Goal: Contribute content: Add original content to the website for others to see

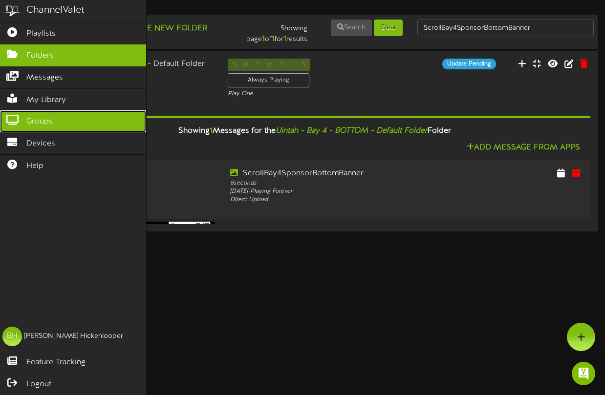
click at [16, 123] on icon at bounding box center [12, 118] width 24 height 7
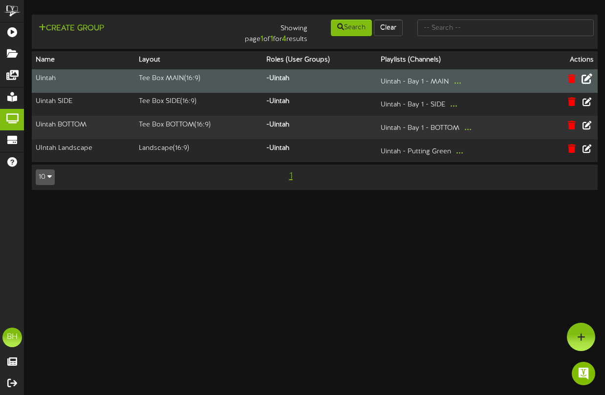
click at [588, 79] on icon at bounding box center [586, 78] width 11 height 11
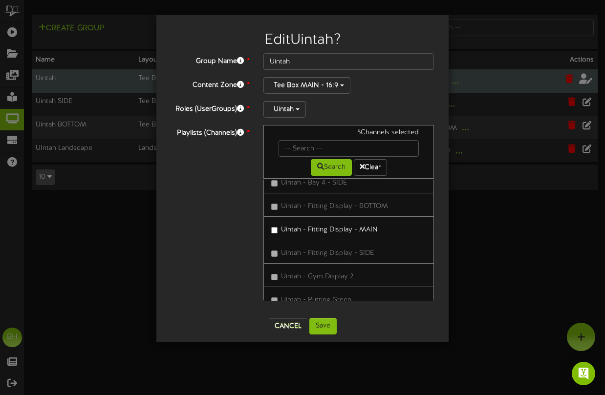
scroll to position [277, 0]
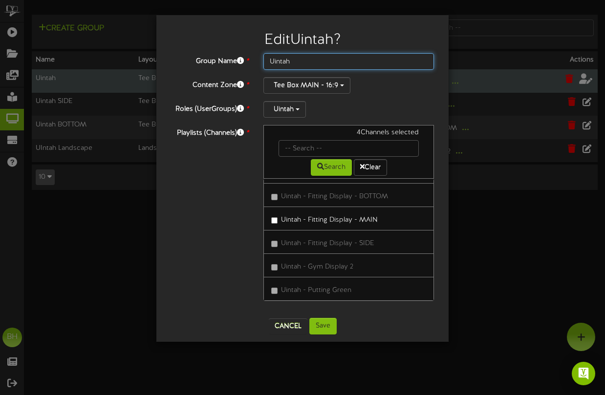
click at [325, 60] on input "Uintah" at bounding box center [348, 61] width 171 height 17
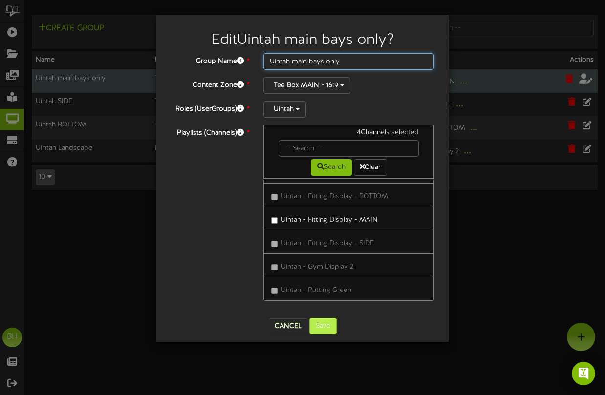
type input "Uintah main bays only"
click at [325, 329] on button "Save" at bounding box center [322, 326] width 27 height 17
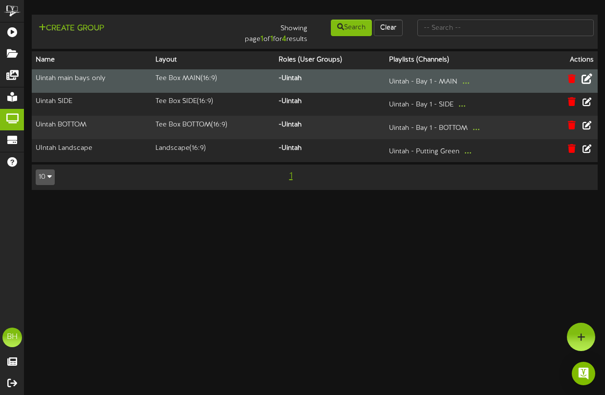
click at [586, 78] on icon at bounding box center [586, 78] width 11 height 11
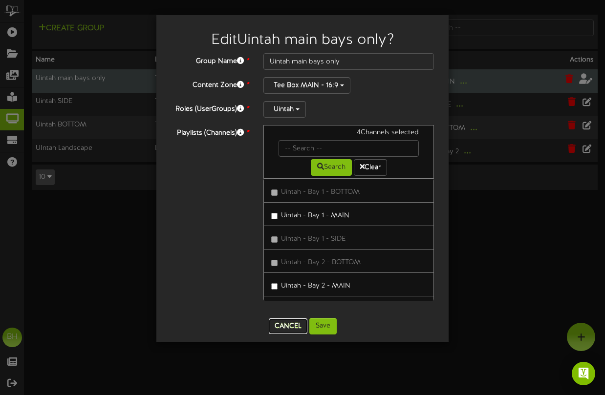
click at [291, 324] on button "Cancel" at bounding box center [288, 327] width 39 height 16
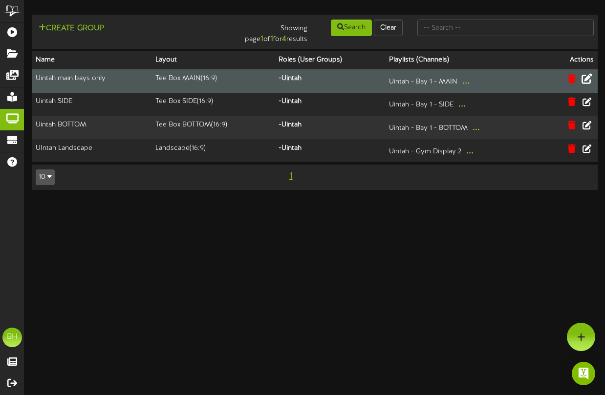
click at [63, 79] on td "Uintah main bays only" at bounding box center [92, 80] width 120 height 23
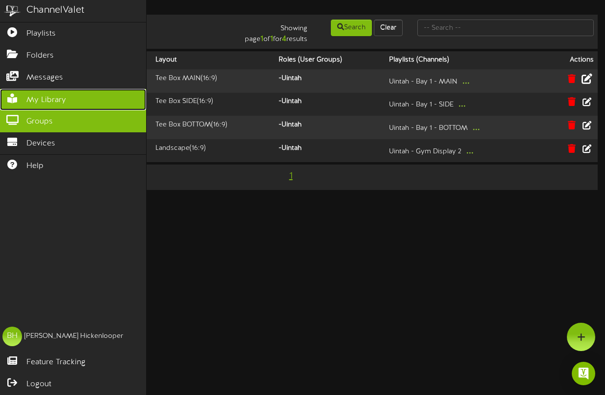
click at [6, 100] on icon at bounding box center [12, 97] width 24 height 7
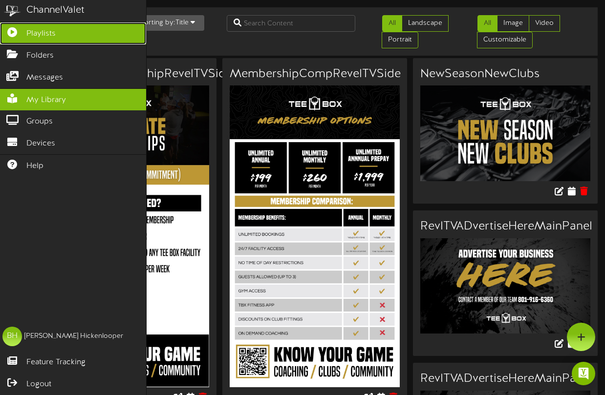
click at [22, 32] on icon at bounding box center [12, 30] width 24 height 7
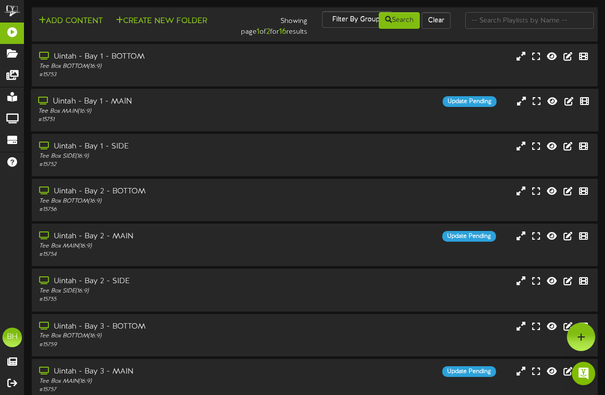
click at [86, 102] on div "Uintah - Bay 1 - MAIN" at bounding box center [149, 101] width 222 height 11
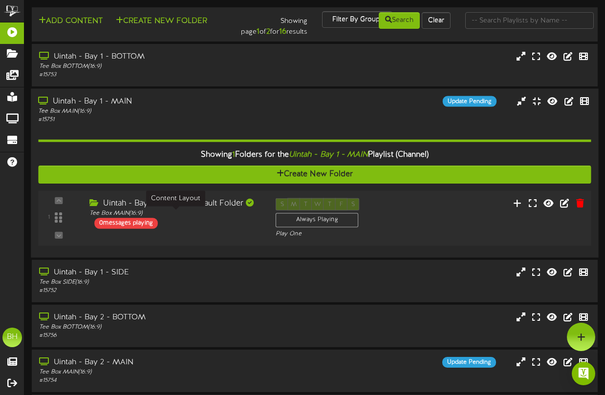
click at [141, 216] on div "Tee Box MAIN ( 16:9 )" at bounding box center [174, 214] width 171 height 8
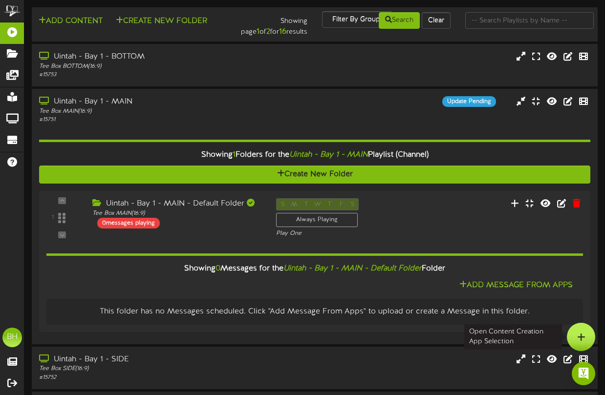
click at [579, 328] on div at bounding box center [581, 337] width 28 height 28
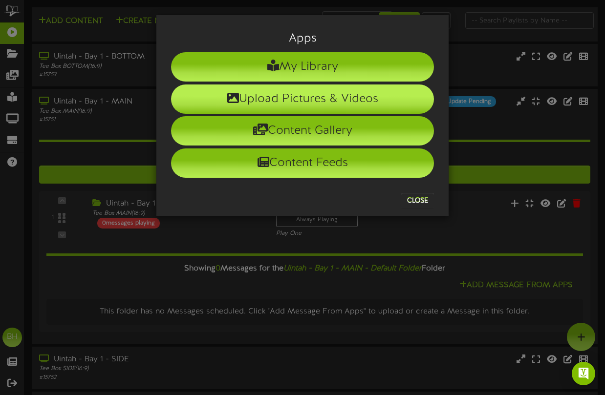
click at [299, 98] on li "Upload Pictures & Videos" at bounding box center [302, 99] width 263 height 29
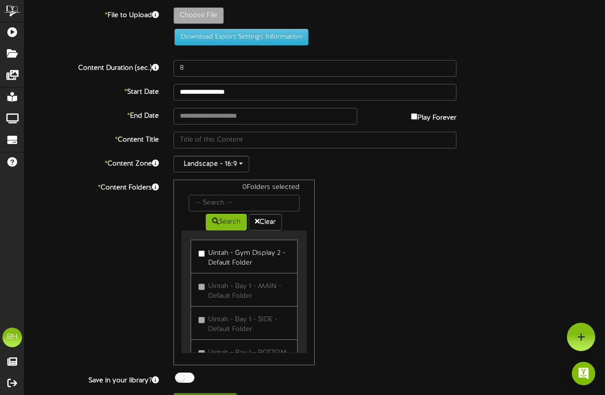
click at [385, 212] on div "0 Folders selected Search Clear Uintah - Gym Display 2 - Default Folder Uintah …" at bounding box center [315, 273] width 298 height 186
click at [75, 322] on div "* Content Folders 0 Folders selected Search Clear Uintah - Gym Display 2 - Defa…" at bounding box center [314, 273] width 595 height 186
type input "**********"
type input "NewClubsMainPanel"
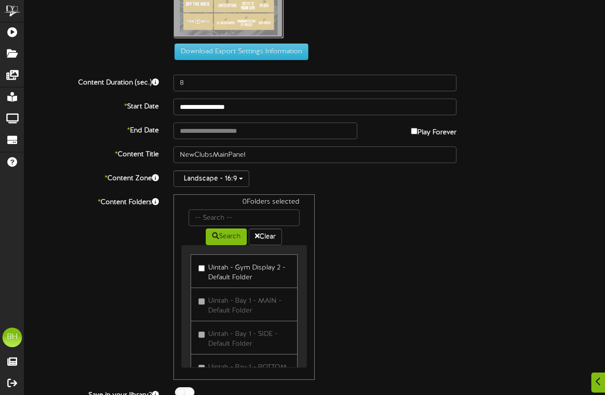
scroll to position [77, 0]
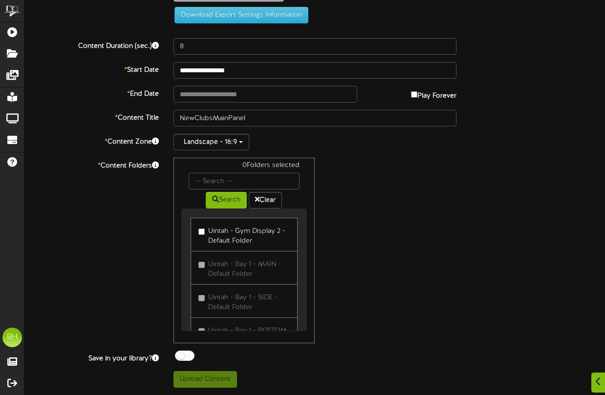
click at [132, 310] on div "* Content Folders 0 Folders selected Search Clear Uintah - Gym Display 2 - Defa…" at bounding box center [314, 251] width 595 height 186
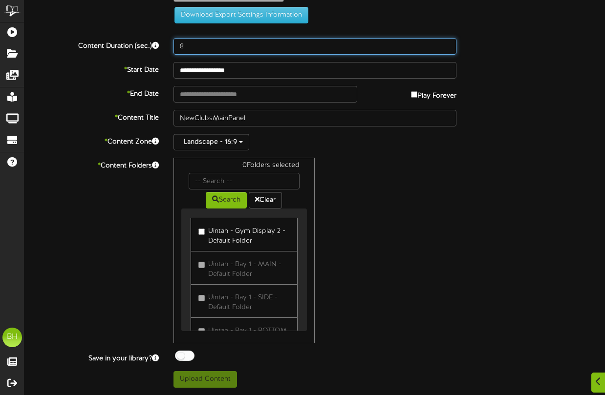
click at [212, 41] on input "8" at bounding box center [314, 46] width 283 height 17
click at [448, 43] on input "9" at bounding box center [314, 46] width 283 height 17
click at [448, 43] on input "10" at bounding box center [314, 46] width 283 height 17
click at [448, 43] on input "11" at bounding box center [314, 46] width 283 height 17
click at [448, 43] on input "12" at bounding box center [314, 46] width 283 height 17
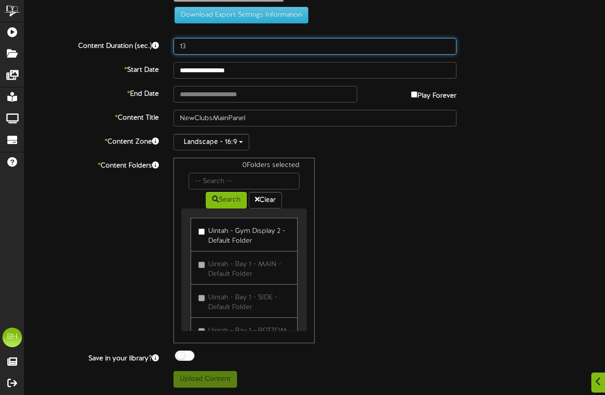
click at [448, 43] on input "13" at bounding box center [314, 46] width 283 height 17
click at [448, 43] on input "14" at bounding box center [314, 46] width 283 height 17
click at [448, 43] on input "15" at bounding box center [314, 46] width 283 height 17
click at [448, 43] on input "16" at bounding box center [314, 46] width 283 height 17
click at [448, 43] on input "17" at bounding box center [314, 46] width 283 height 17
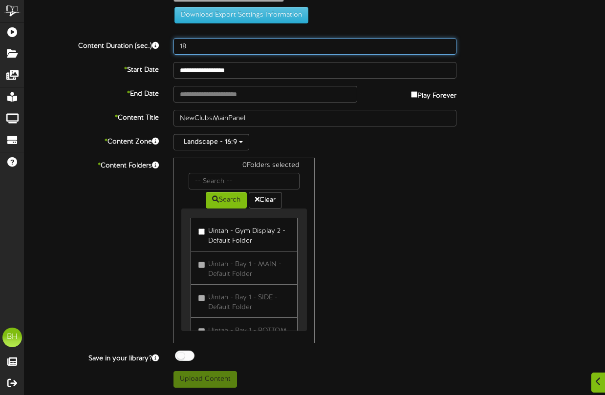
click at [448, 43] on input "18" at bounding box center [314, 46] width 283 height 17
click at [448, 43] on input "19" at bounding box center [314, 46] width 283 height 17
click at [448, 43] on input "20" at bounding box center [314, 46] width 283 height 17
click at [448, 43] on input "21" at bounding box center [314, 46] width 283 height 17
click at [448, 43] on input "22" at bounding box center [314, 46] width 283 height 17
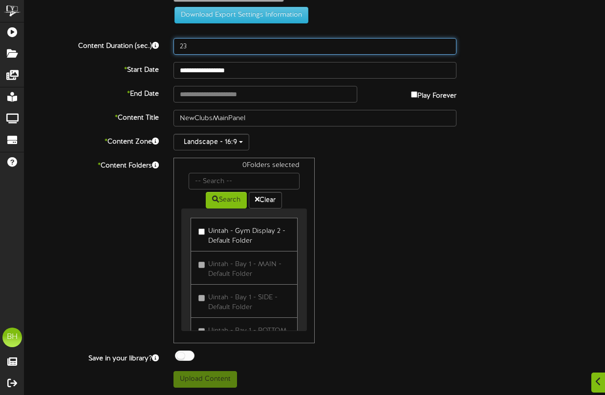
click at [448, 43] on input "23" at bounding box center [314, 46] width 283 height 17
click at [448, 43] on input "24" at bounding box center [314, 46] width 283 height 17
click at [448, 43] on input "25" at bounding box center [314, 46] width 283 height 17
type input "24"
click at [446, 49] on input "24" at bounding box center [314, 46] width 283 height 17
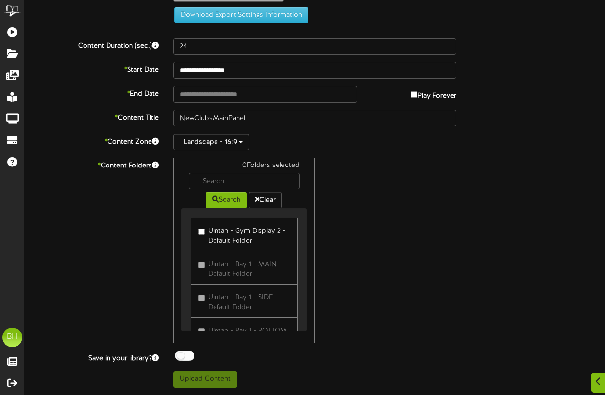
click at [94, 209] on div "* Content Folders 0 Folders selected Search Clear Uintah - Gym Display 2 - Defa…" at bounding box center [314, 251] width 595 height 186
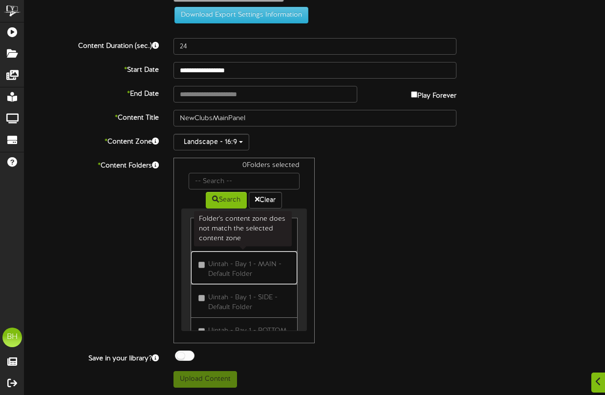
click at [233, 283] on link "Uintah - Bay 1 - MAIN - Default Folder" at bounding box center [244, 268] width 107 height 34
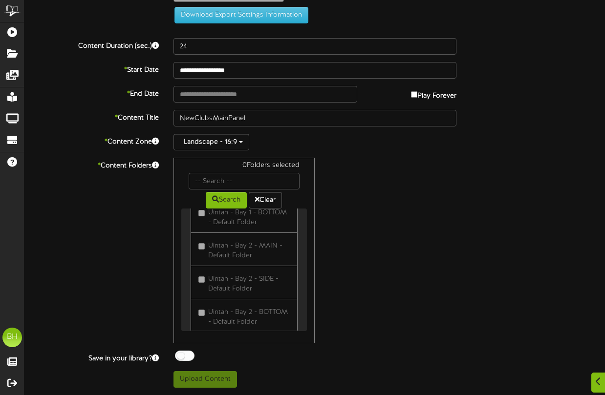
scroll to position [0, 0]
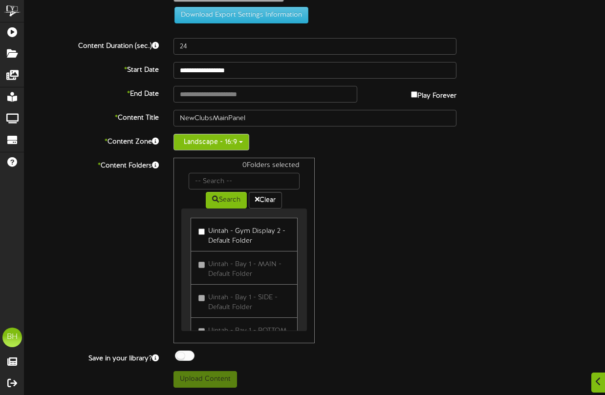
click at [243, 140] on button "Landscape - 16:9" at bounding box center [211, 142] width 76 height 17
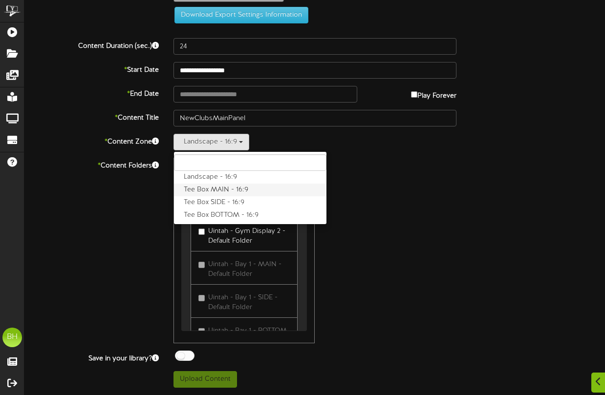
click at [228, 189] on label "Tee Box MAIN - 16:9" at bounding box center [250, 190] width 152 height 13
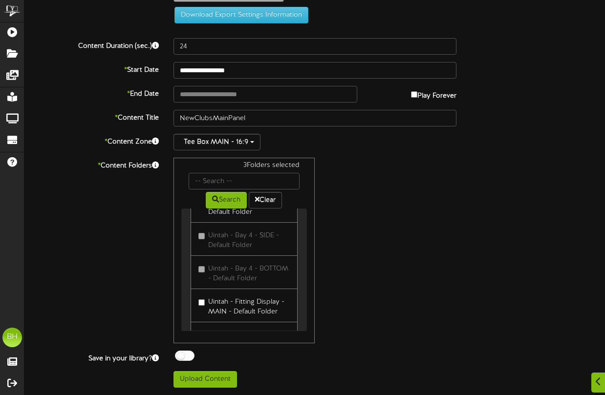
scroll to position [367, 0]
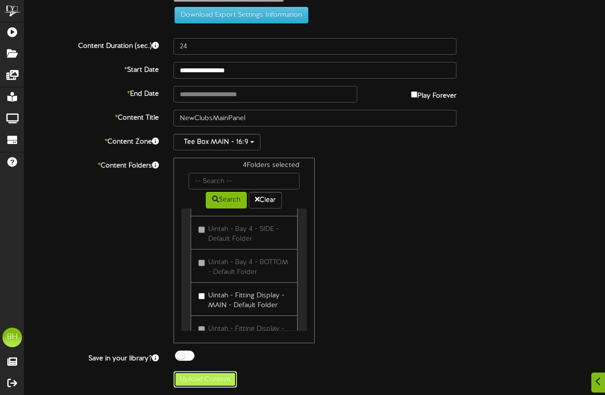
click at [208, 382] on button "Upload Content" at bounding box center [205, 379] width 64 height 17
type input "**********"
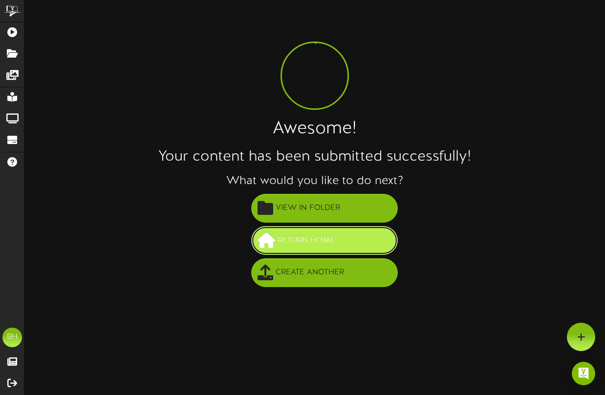
click at [312, 240] on span "Return Home" at bounding box center [306, 241] width 63 height 16
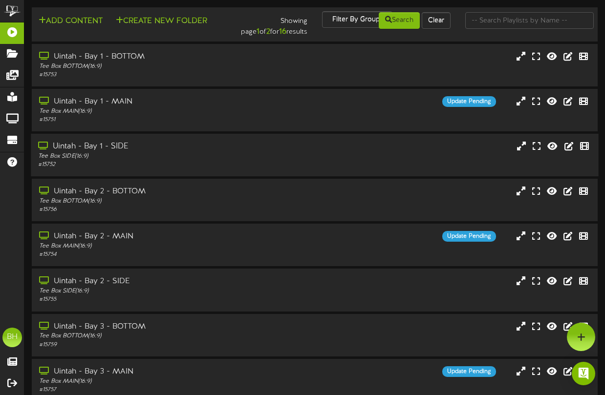
click at [300, 160] on div "Uintah - Bay 1 - SIDE Tee Box SIDE ( 16:9 ) # 15752" at bounding box center [314, 155] width 567 height 28
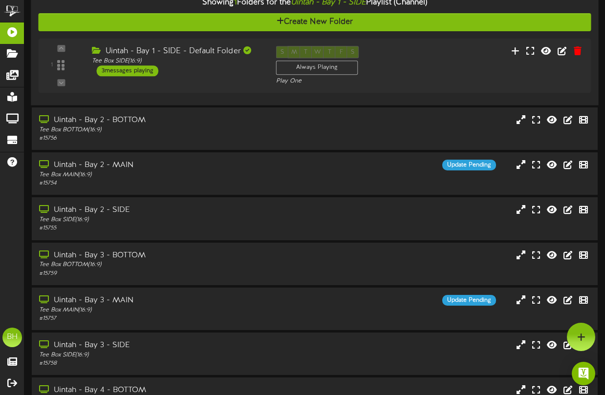
scroll to position [196, 0]
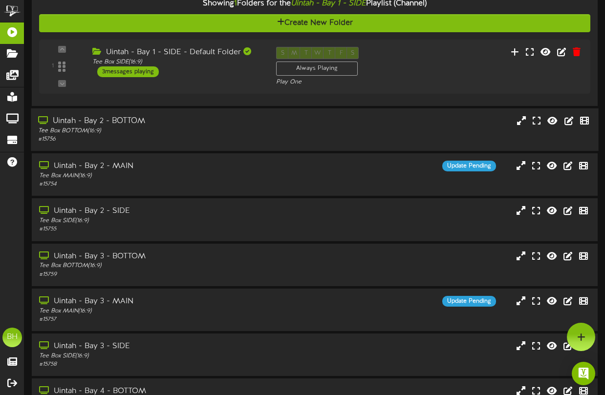
click at [270, 131] on div "Uintah - Bay 2 - BOTTOM Tee Box BOTTOM ( 16:9 ) # 15756" at bounding box center [314, 130] width 567 height 28
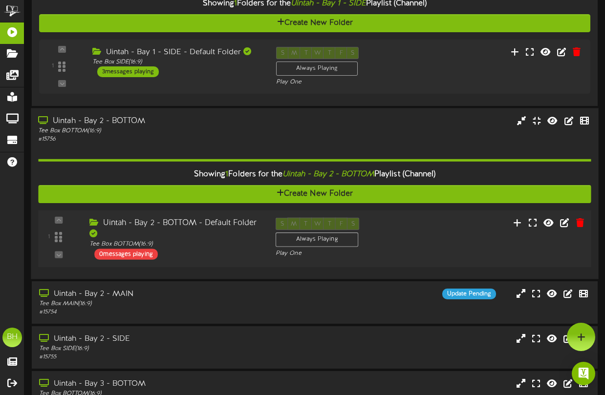
click at [190, 233] on div "Uintah - Bay 2 - BOTTOM - Default Folder" at bounding box center [174, 229] width 171 height 22
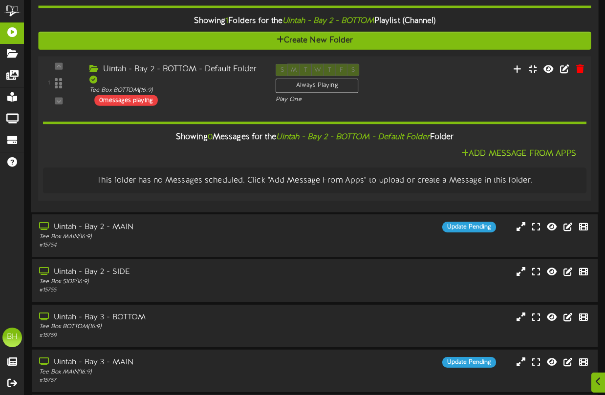
scroll to position [350, 0]
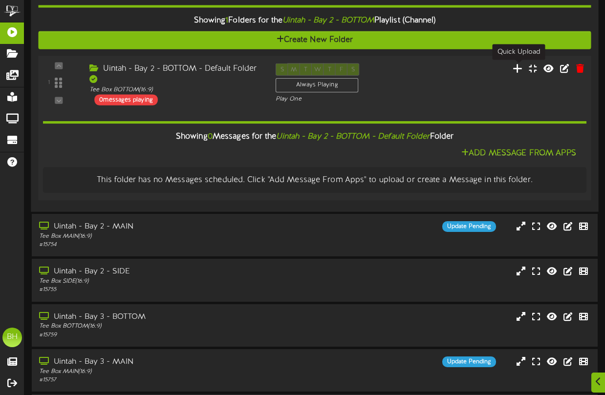
click at [522, 67] on icon at bounding box center [518, 68] width 10 height 11
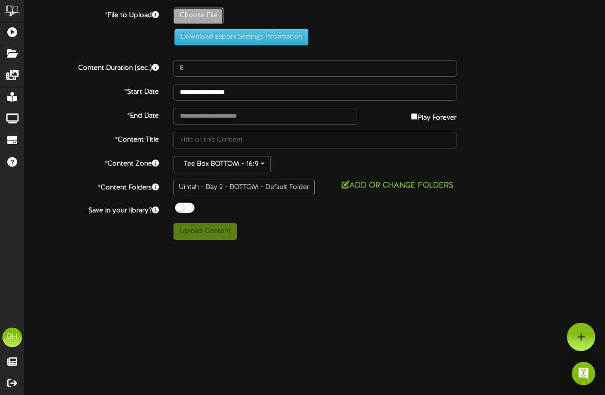
type input "**********"
type input "TrialOfferQRCode_Uintah1"
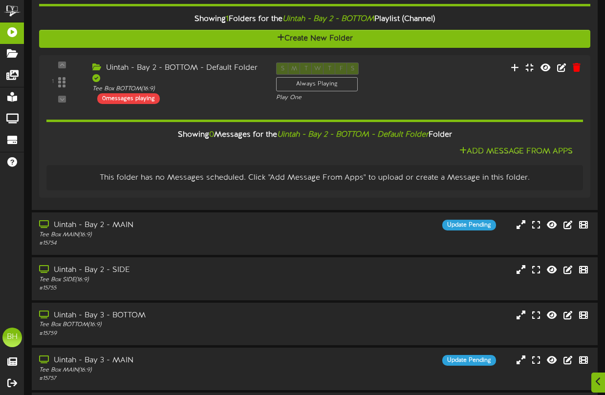
scroll to position [354, 0]
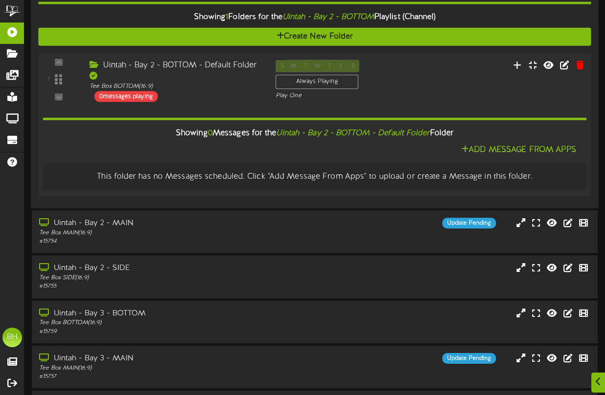
click at [211, 97] on div "Uintah - Bay 2 - BOTTOM - Default Folder Tee Box BOTTOM ( 16:9 ) 0 messages pla…" at bounding box center [175, 81] width 186 height 42
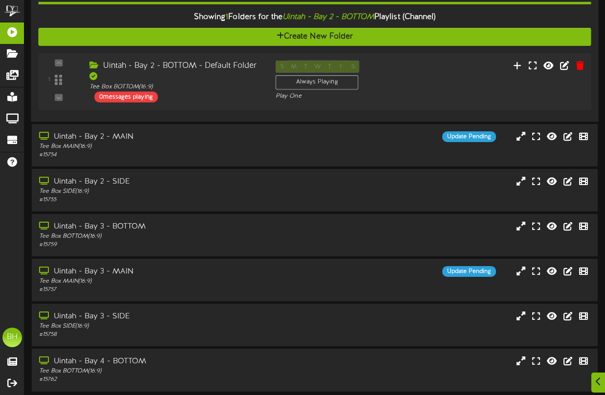
click at [211, 97] on div "Uintah - Bay 2 - BOTTOM - Default Folder Tee Box BOTTOM ( 16:9 ) 0 messages pla…" at bounding box center [175, 82] width 186 height 42
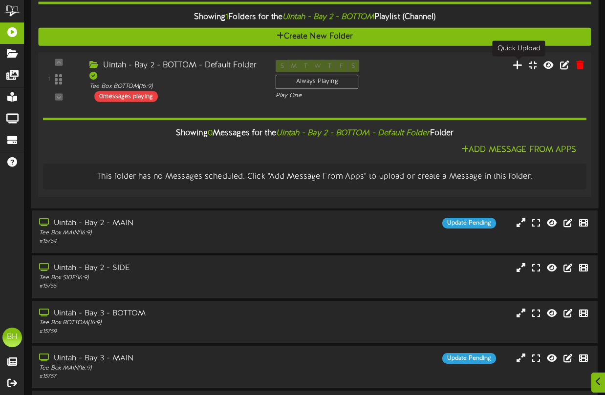
click at [518, 64] on icon at bounding box center [518, 64] width 10 height 11
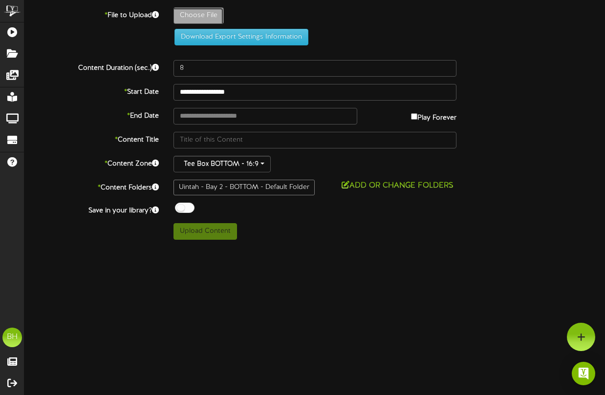
type input "**********"
type input "BaySponsoravailablebottombanner"
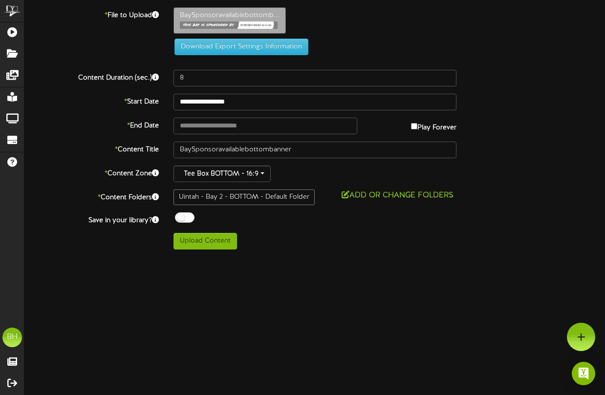
click at [289, 199] on div "Uintah - Bay 2 - BOTTOM - Default Folder" at bounding box center [243, 198] width 141 height 16
click at [344, 198] on icon at bounding box center [346, 195] width 8 height 8
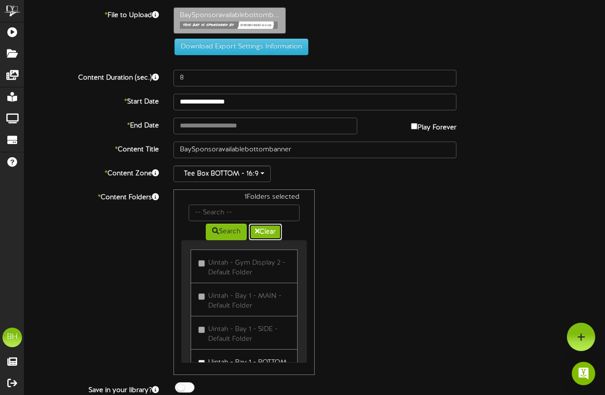
click at [257, 232] on icon at bounding box center [257, 231] width 4 height 7
click at [263, 174] on span "button" at bounding box center [262, 173] width 4 height 2
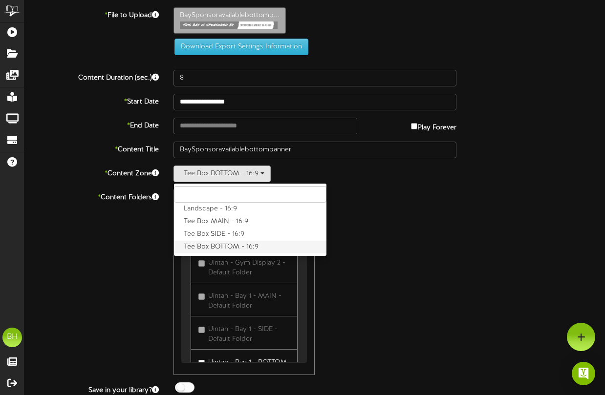
click at [257, 243] on label "Tee Box BOTTOM - 16:9" at bounding box center [250, 247] width 152 height 13
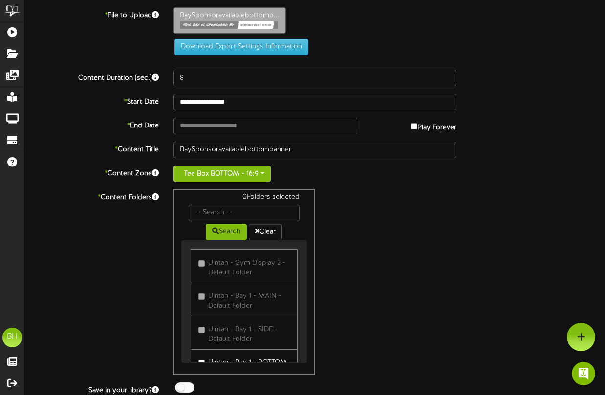
click at [268, 175] on button "Tee Box BOTTOM - 16:9" at bounding box center [221, 174] width 97 height 17
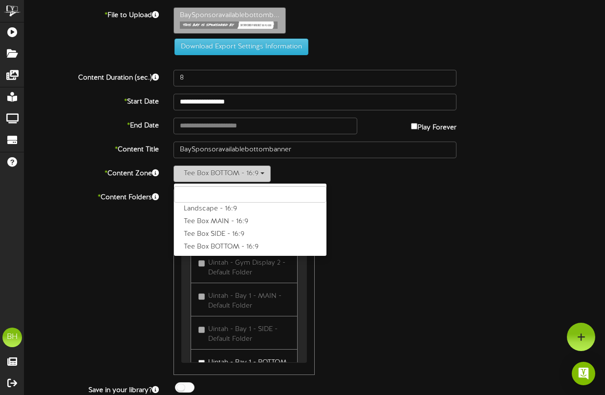
click at [268, 175] on button "Tee Box BOTTOM - 16:9" at bounding box center [221, 174] width 97 height 17
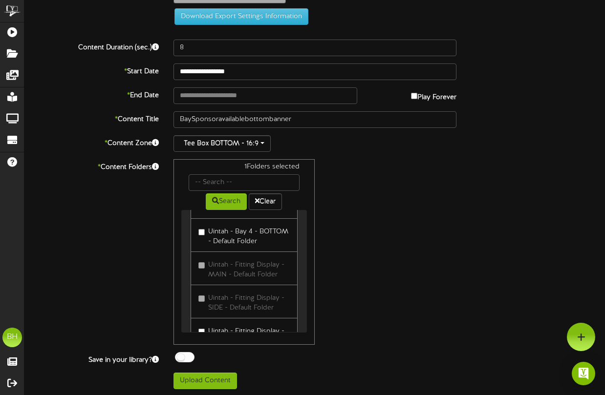
scroll to position [400, 0]
click at [217, 376] on button "Upload Content" at bounding box center [205, 381] width 64 height 17
type input "**********"
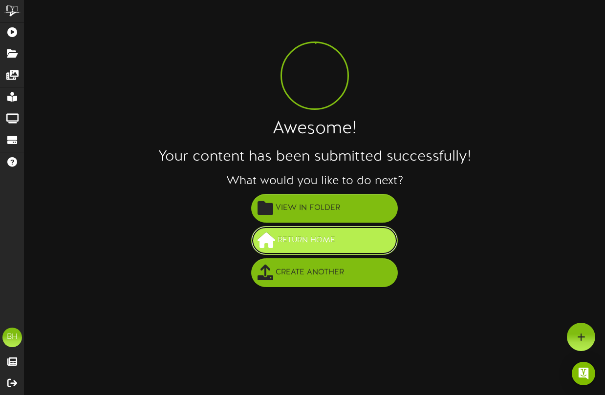
click at [279, 245] on span "Return Home" at bounding box center [306, 241] width 63 height 16
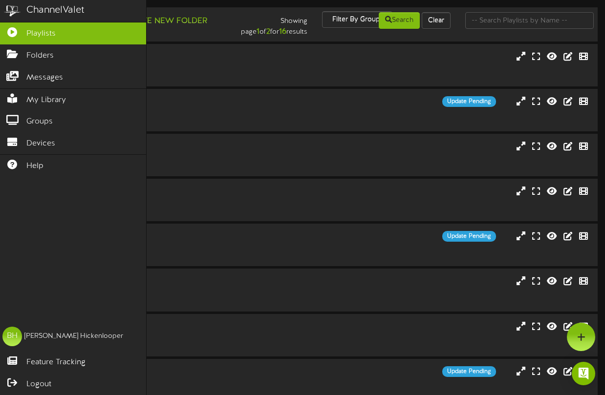
click at [12, 10] on img at bounding box center [12, 11] width 24 height 22
click at [14, 33] on icon at bounding box center [12, 30] width 24 height 7
click at [21, 33] on icon at bounding box center [12, 30] width 24 height 7
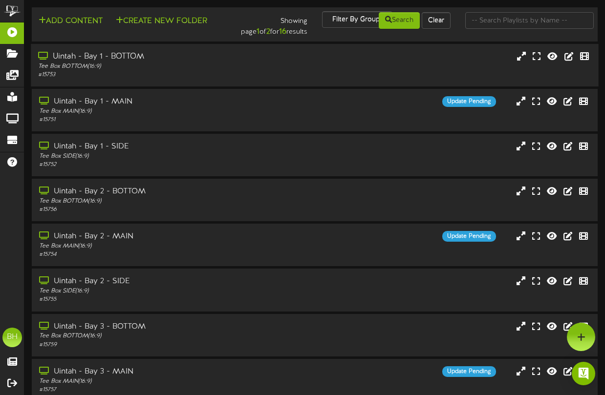
click at [206, 73] on div "# 15753" at bounding box center [149, 75] width 222 height 8
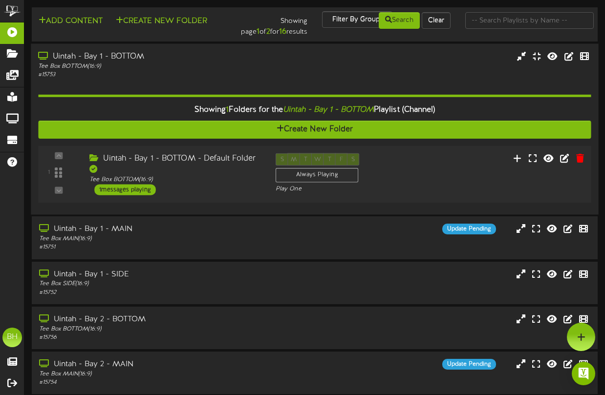
click at [142, 189] on div "1 messages playing" at bounding box center [125, 189] width 62 height 11
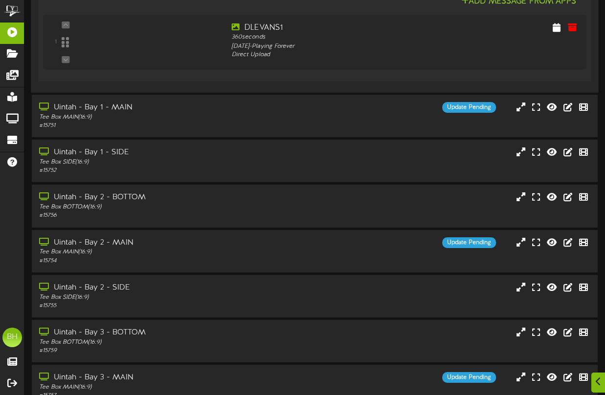
scroll to position [242, 0]
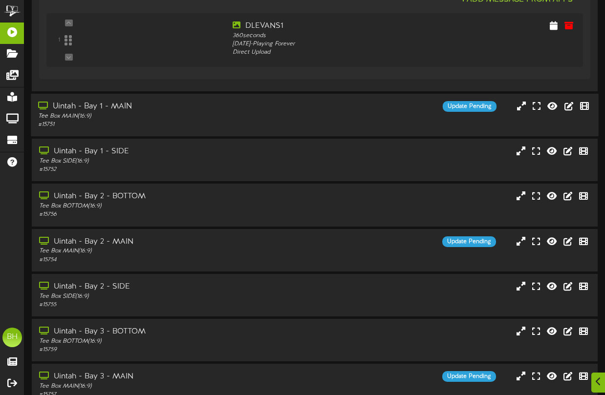
click at [141, 110] on div "Uintah - Bay 1 - MAIN" at bounding box center [149, 106] width 222 height 11
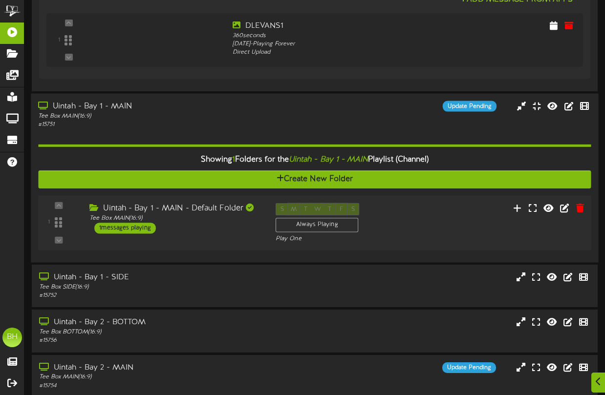
click at [180, 226] on div "Uintah - Bay 1 - MAIN - Default Folder Tee Box MAIN ( 16:9 ) 1 messages playing" at bounding box center [175, 218] width 186 height 31
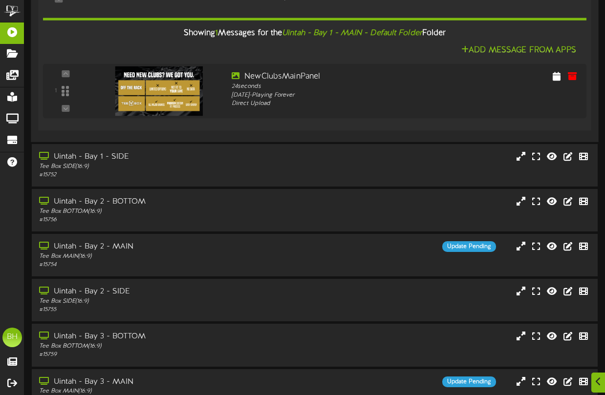
scroll to position [484, 0]
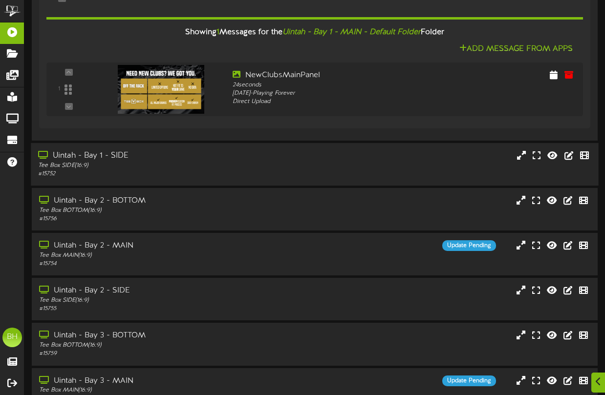
click at [163, 162] on div "Uintah - Bay 1 - SIDE" at bounding box center [149, 155] width 222 height 11
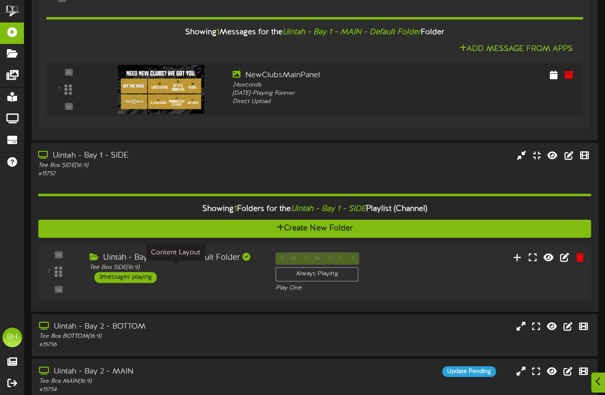
click at [182, 268] on div "Tee Box SIDE ( 16:9 )" at bounding box center [174, 268] width 171 height 8
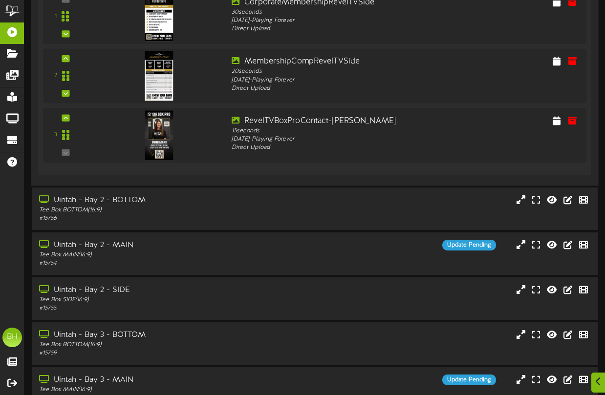
scroll to position [849, 0]
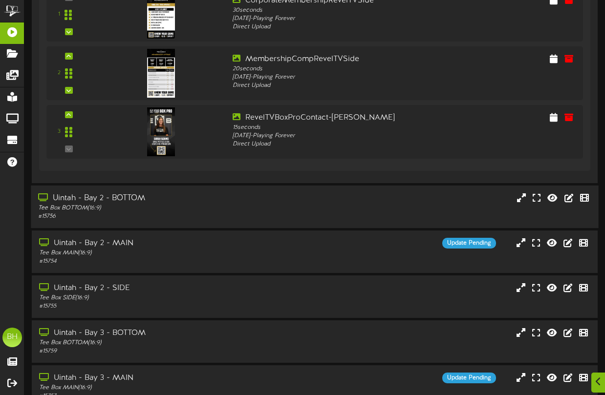
click at [159, 204] on div "Uintah - Bay 2 - BOTTOM" at bounding box center [149, 198] width 222 height 11
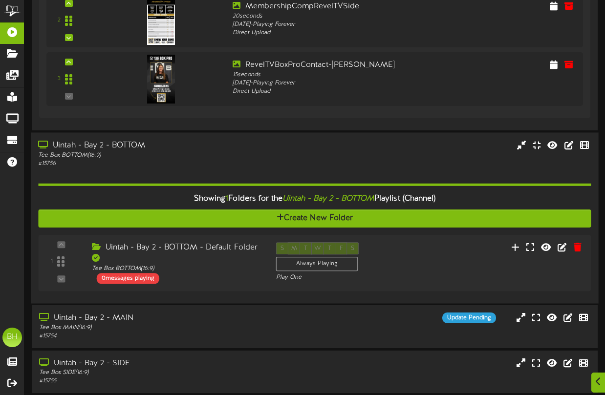
scroll to position [922, 0]
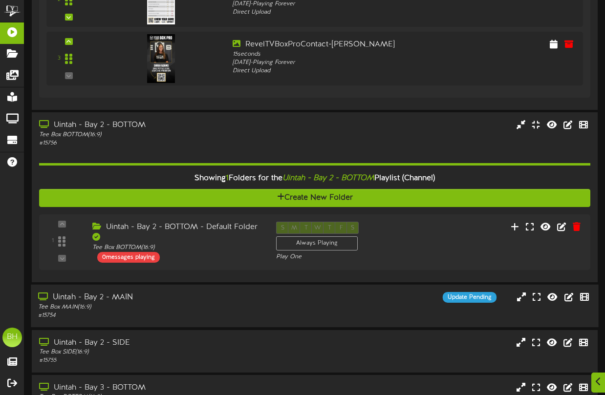
click at [155, 299] on div "Uintah - Bay 2 - MAIN" at bounding box center [149, 297] width 222 height 11
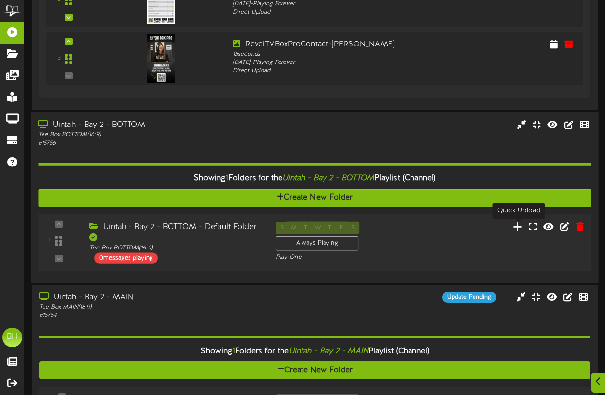
click at [519, 227] on icon at bounding box center [518, 226] width 10 height 11
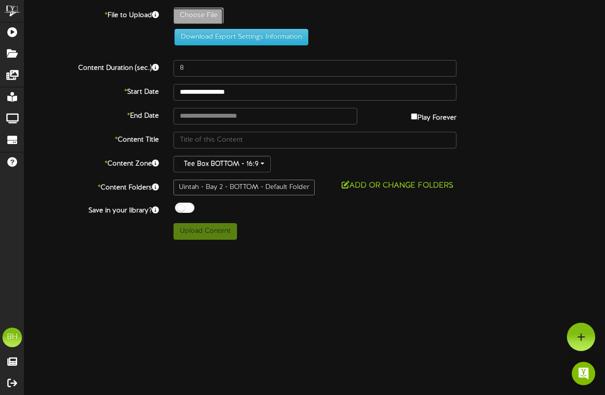
type input "**********"
type input "BaySponsoravailablebottombanner"
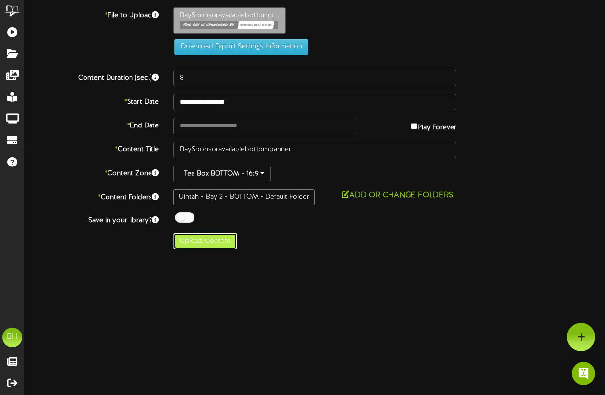
click at [213, 244] on button "Upload Content" at bounding box center [205, 241] width 64 height 17
type input "**********"
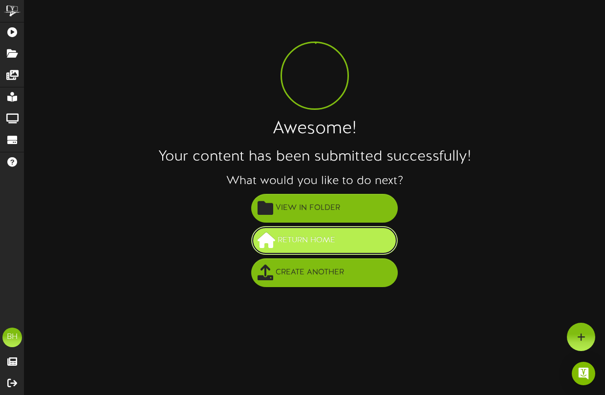
click at [338, 240] on button "Return Home" at bounding box center [324, 240] width 147 height 29
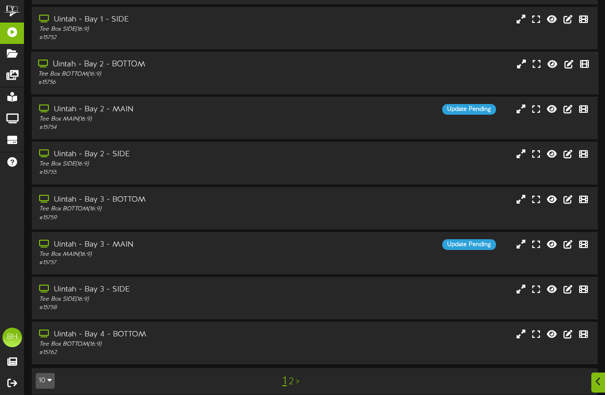
scroll to position [138, 0]
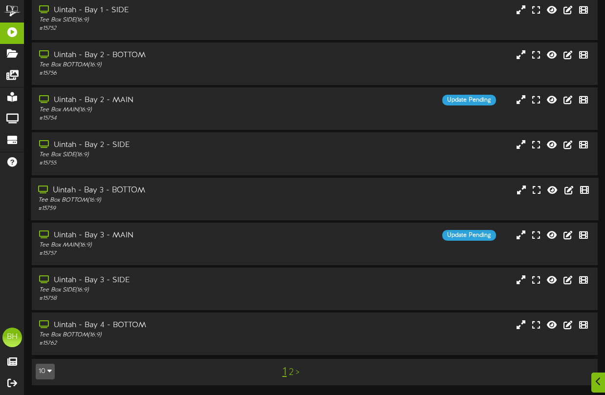
click at [142, 194] on div "Uintah - Bay 3 - BOTTOM" at bounding box center [149, 190] width 222 height 11
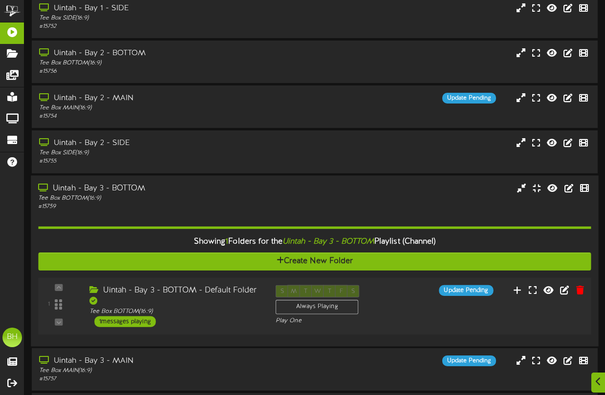
click at [170, 302] on div "Uintah - Bay 3 - BOTTOM - Default Folder" at bounding box center [174, 296] width 171 height 22
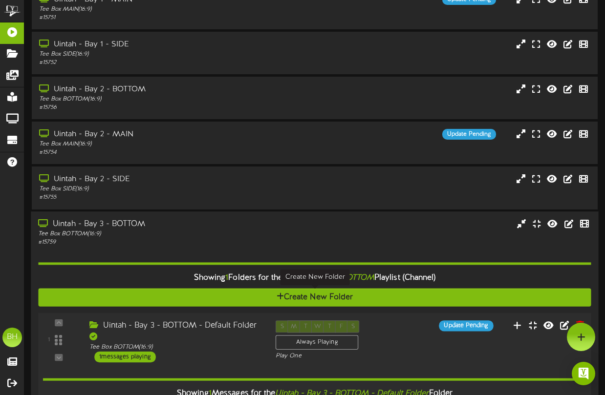
scroll to position [87, 0]
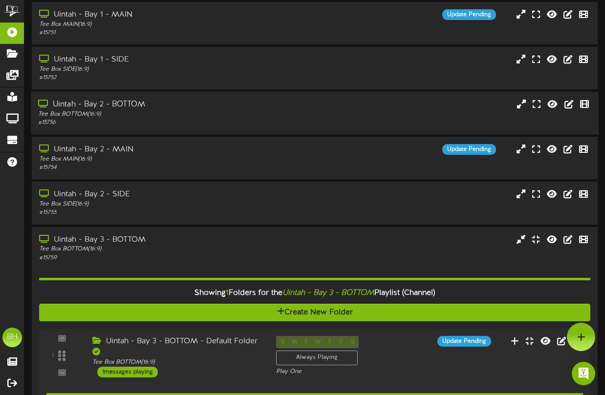
click at [140, 107] on div "Uintah - Bay 2 - BOTTOM" at bounding box center [149, 104] width 222 height 11
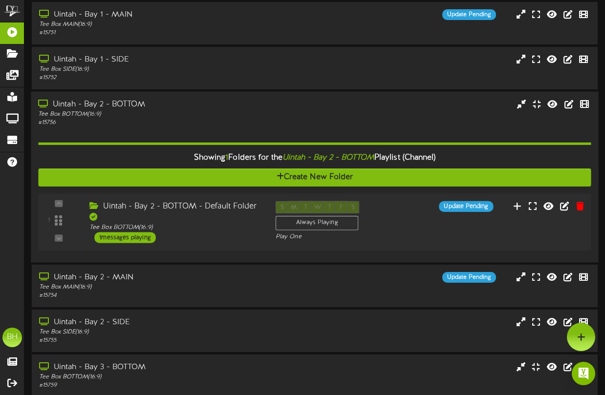
click at [173, 215] on div "Uintah - Bay 2 - BOTTOM - Default Folder" at bounding box center [174, 212] width 171 height 22
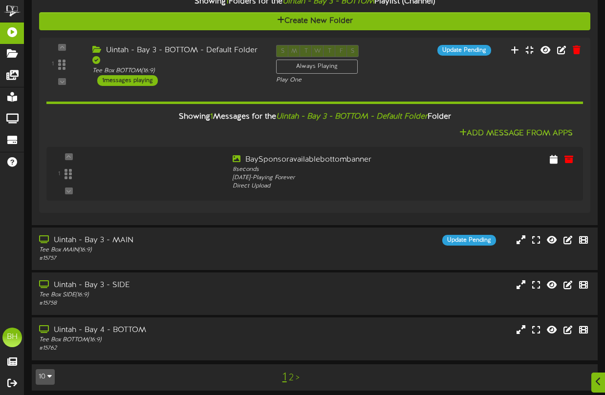
scroll to position [633, 0]
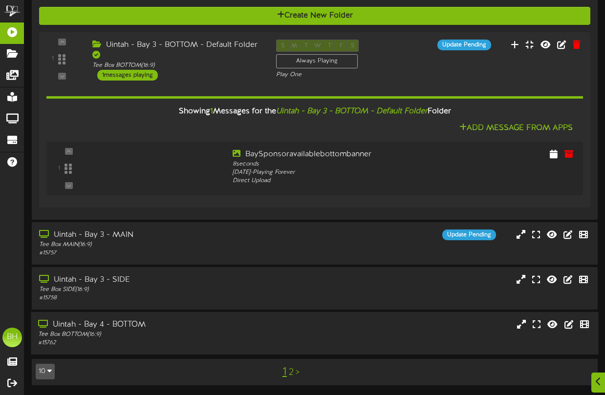
click at [136, 333] on div "Tee Box BOTTOM ( 16:9 )" at bounding box center [149, 335] width 222 height 8
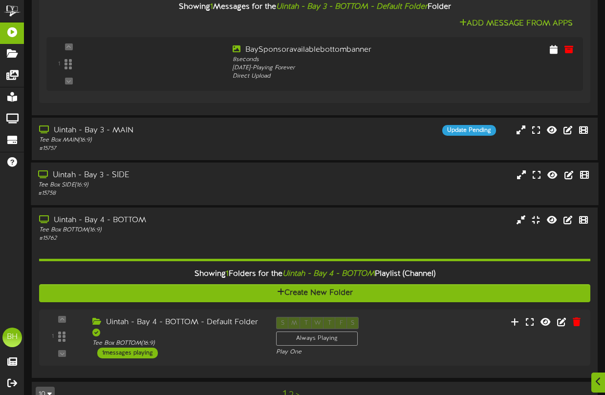
scroll to position [761, 0]
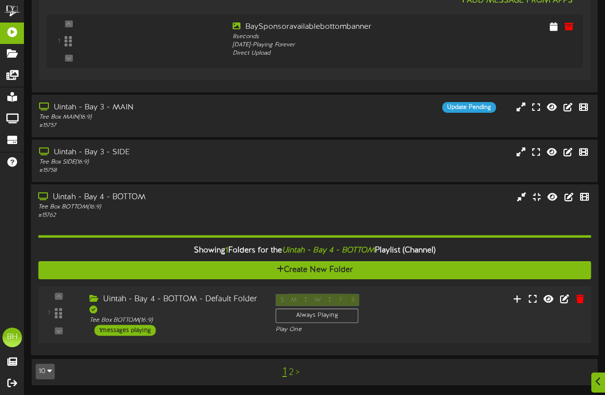
click at [190, 311] on div "Uintah - Bay 4 - BOTTOM - Default Folder" at bounding box center [174, 305] width 171 height 22
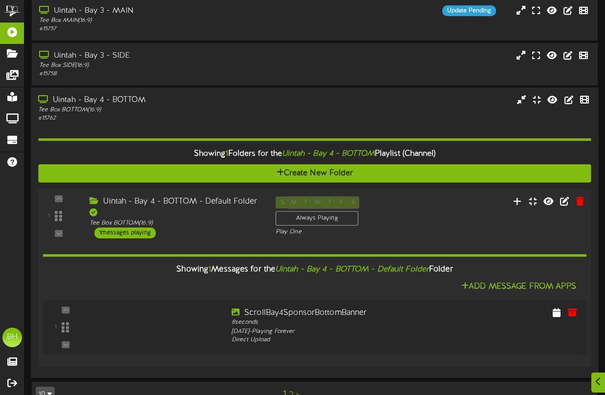
scroll to position [880, 0]
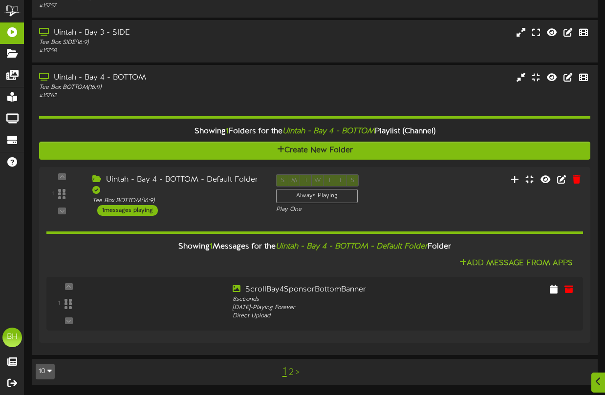
click at [292, 372] on link "2" at bounding box center [291, 372] width 5 height 11
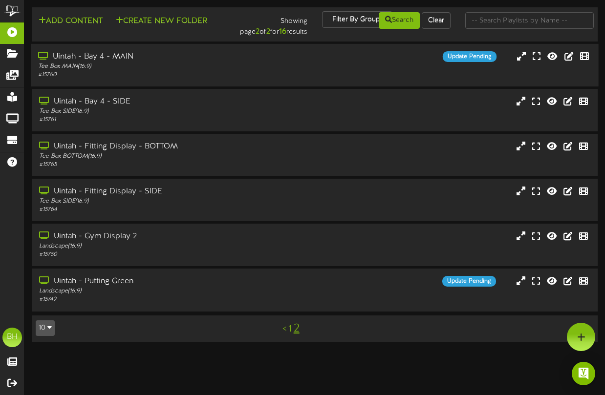
click at [134, 72] on div "# 15760" at bounding box center [149, 75] width 222 height 8
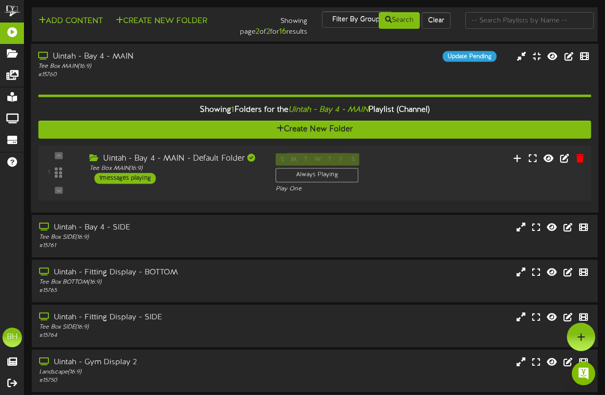
click at [169, 173] on div "Tee Box MAIN ( 16:9 )" at bounding box center [174, 169] width 171 height 8
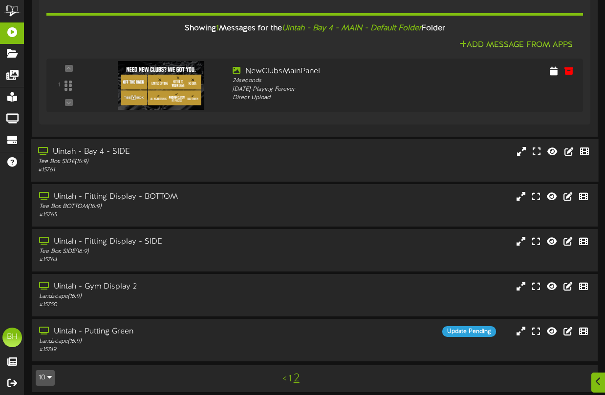
scroll to position [204, 0]
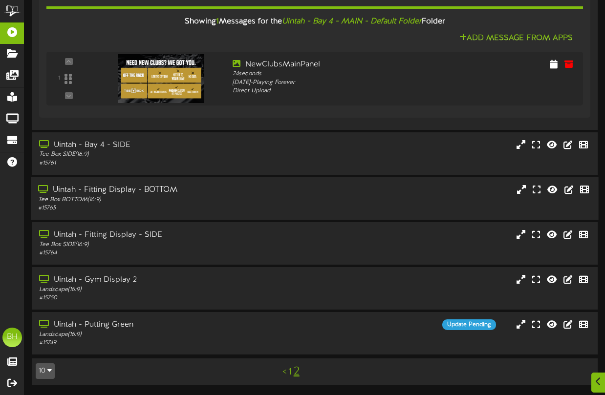
click at [162, 196] on div "Tee Box BOTTOM ( 16:9 )" at bounding box center [149, 200] width 222 height 8
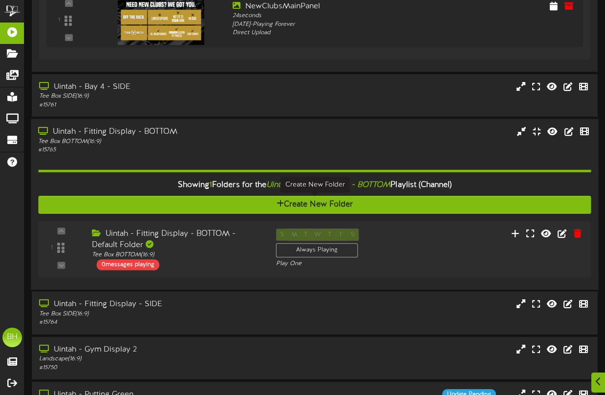
scroll to position [265, 0]
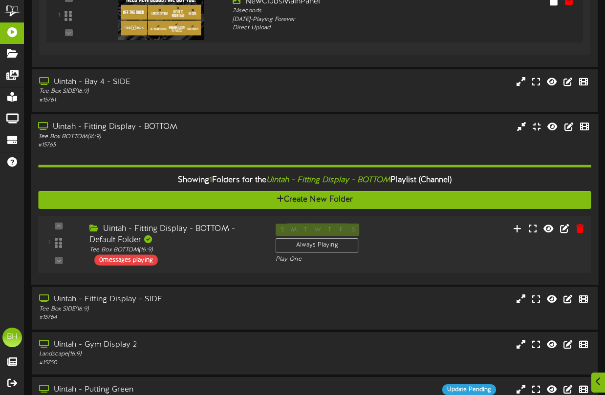
click at [178, 244] on div "Uintah - Fitting Display - BOTTOM - Default Folder" at bounding box center [174, 234] width 171 height 22
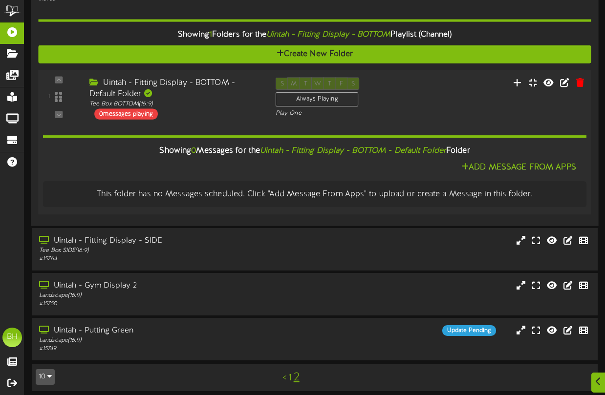
scroll to position [418, 0]
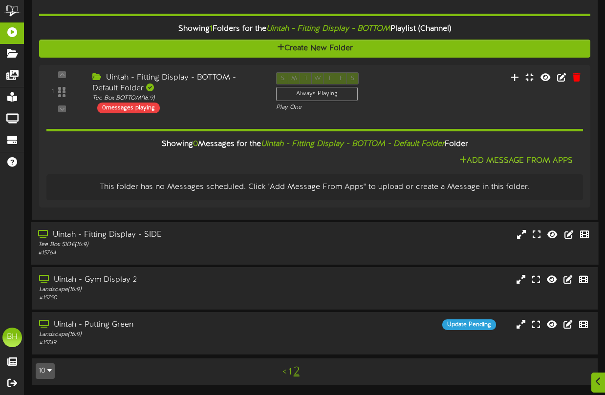
click at [160, 246] on div "Tee Box SIDE ( 16:9 )" at bounding box center [149, 245] width 222 height 8
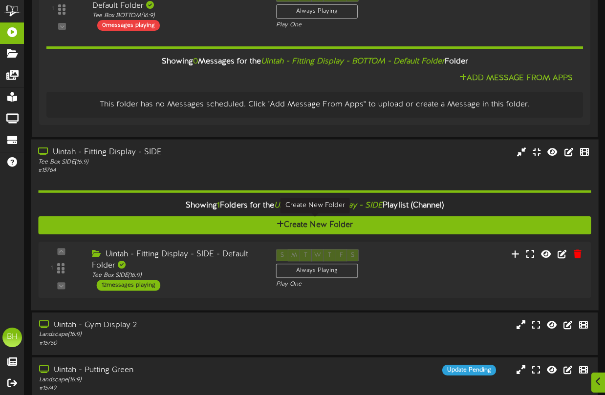
scroll to position [546, 0]
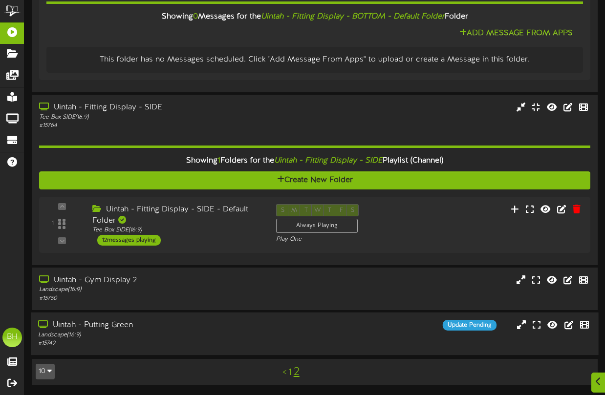
click at [122, 328] on div "Uintah - Putting Green" at bounding box center [149, 325] width 222 height 11
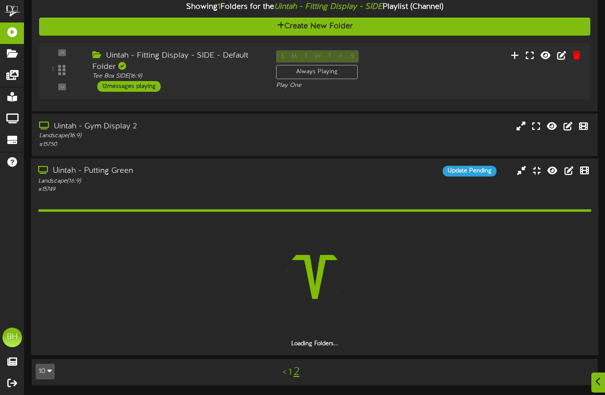
scroll to position [639, 0]
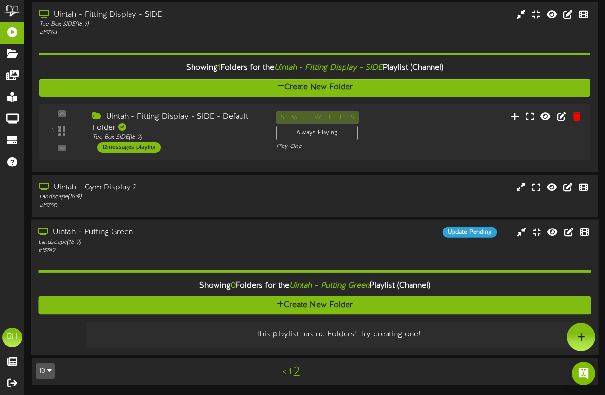
click at [176, 239] on div "Landscape ( 16:9 )" at bounding box center [149, 242] width 222 height 8
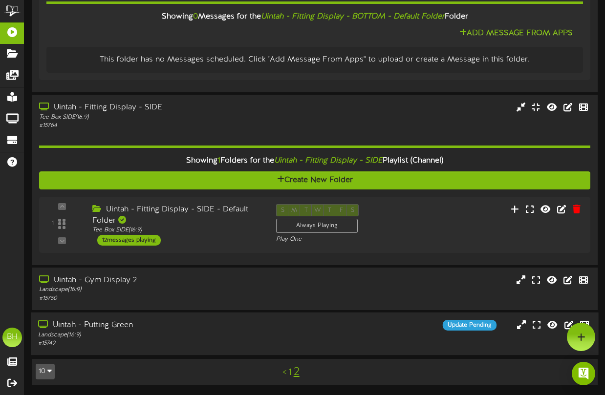
click at [162, 333] on div "Landscape ( 16:9 )" at bounding box center [149, 335] width 222 height 8
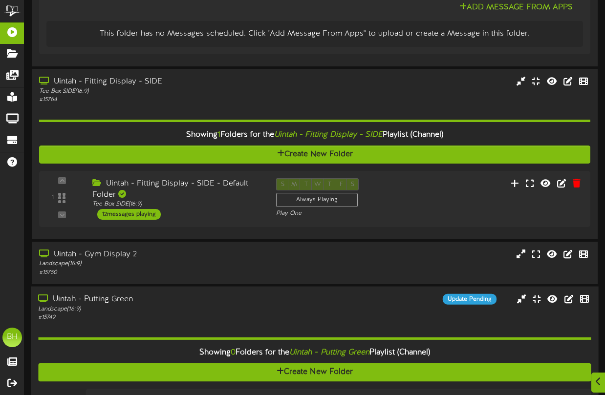
scroll to position [571, 0]
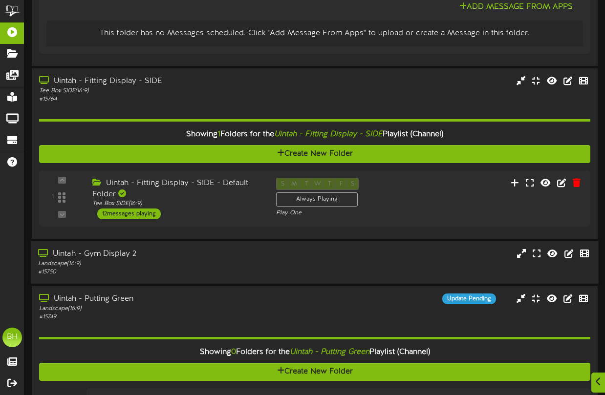
click at [165, 268] on div "Landscape ( 16:9 )" at bounding box center [149, 263] width 222 height 8
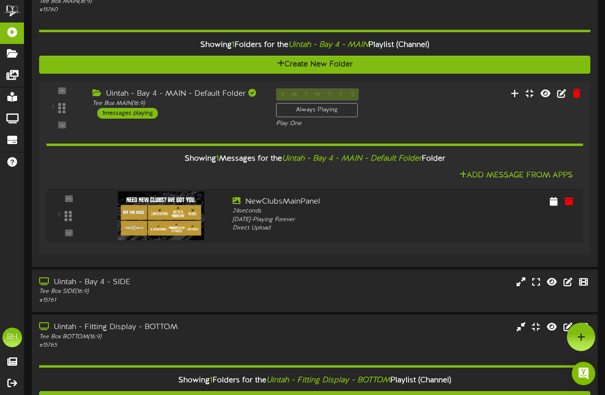
scroll to position [0, 0]
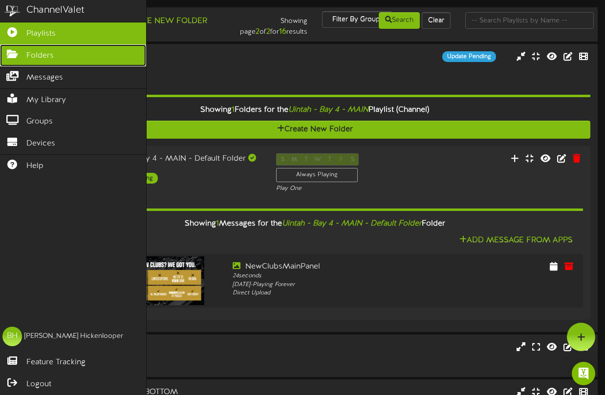
click at [11, 53] on icon at bounding box center [12, 52] width 24 height 7
